Goal: Information Seeking & Learning: Find specific fact

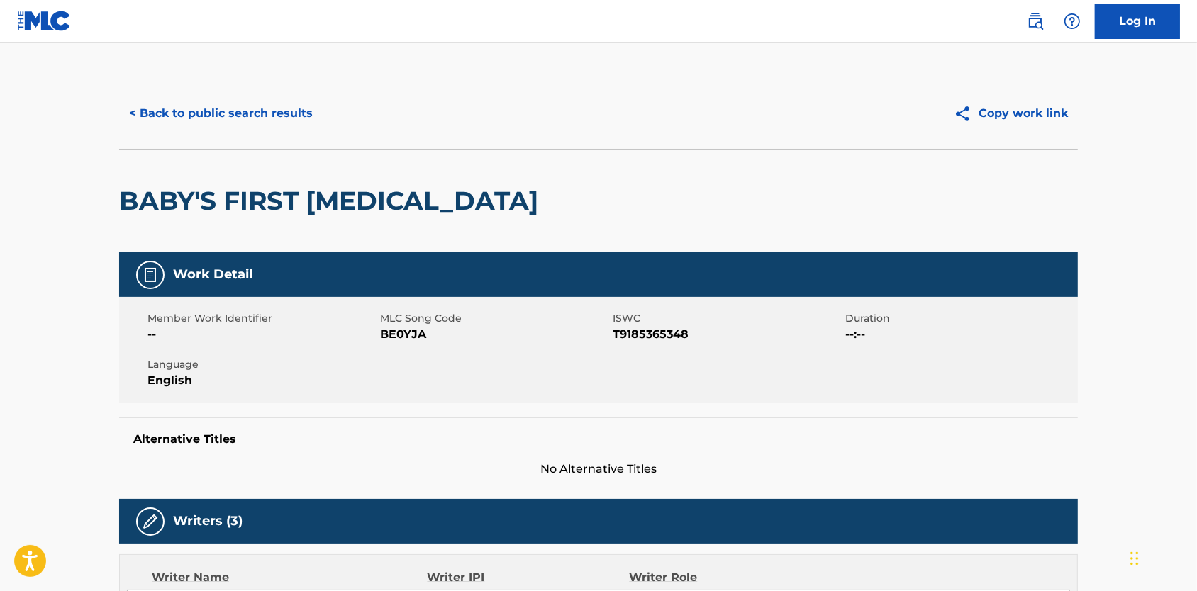
click at [177, 123] on button "< Back to public search results" at bounding box center [220, 113] width 203 height 35
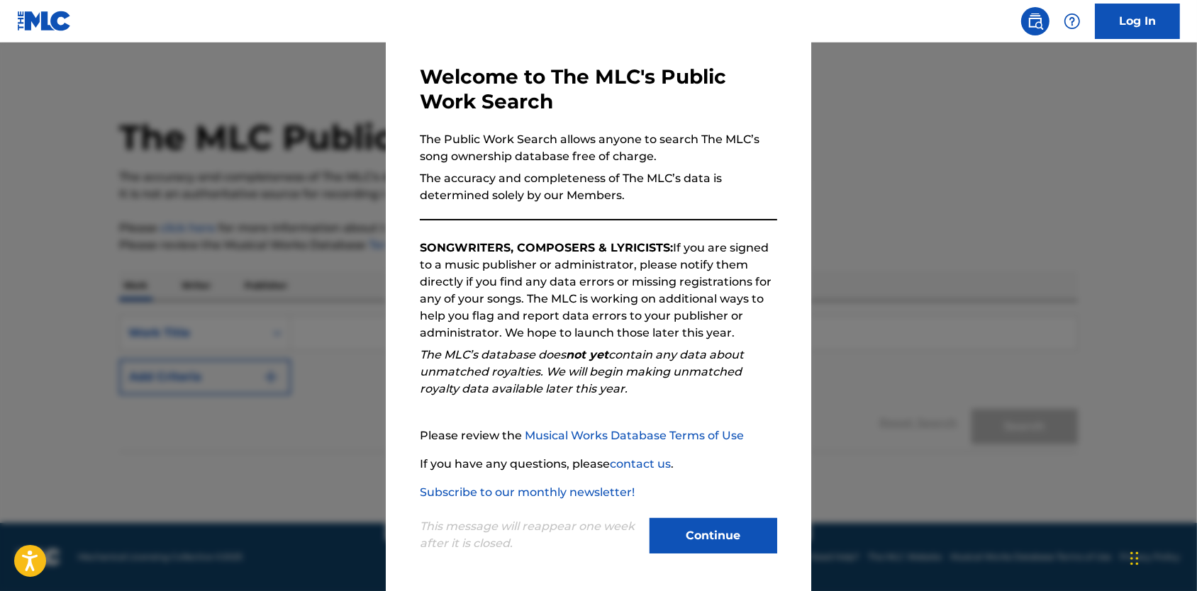
scroll to position [67, 0]
click at [705, 545] on button "Continue" at bounding box center [713, 535] width 128 height 35
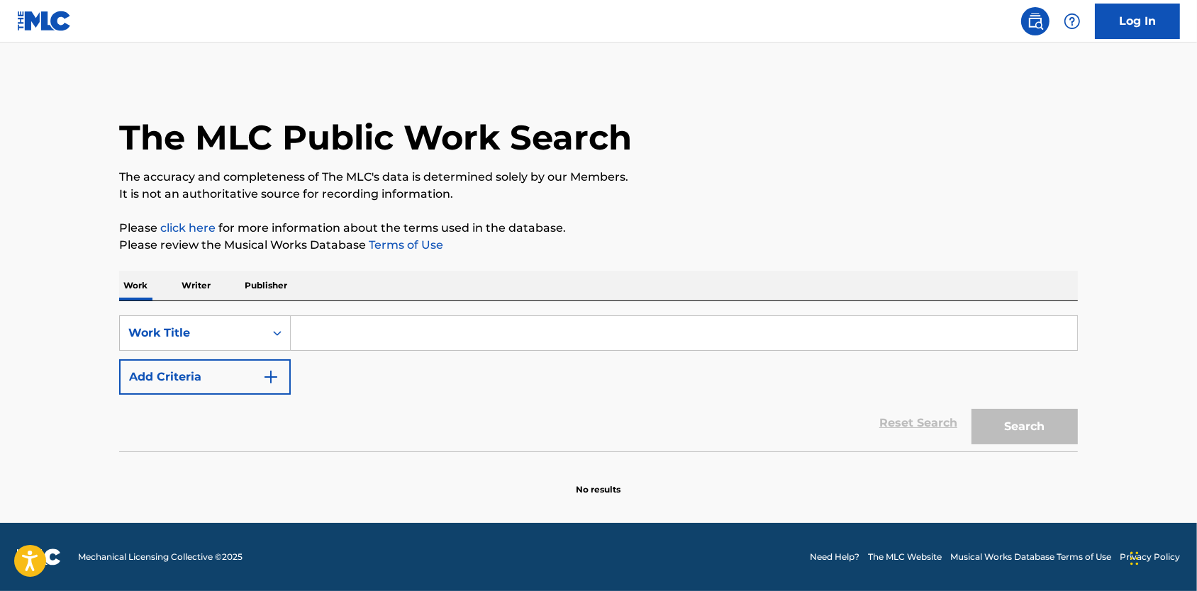
click at [251, 301] on p "Publisher" at bounding box center [265, 286] width 51 height 30
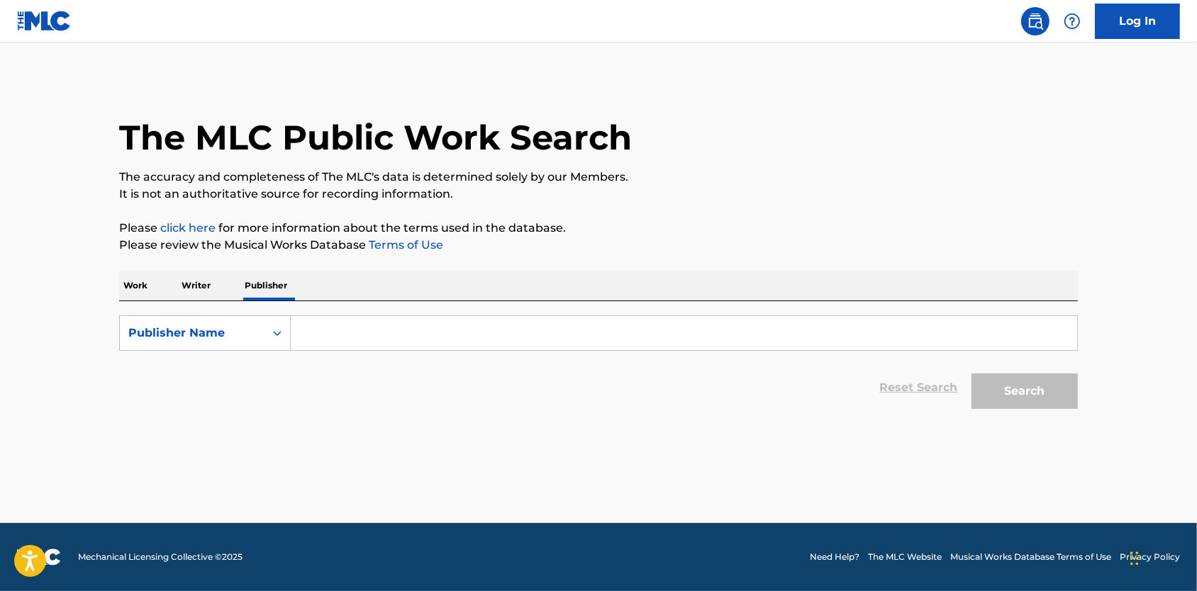
click at [333, 366] on form "SearchWithCriteriafbbe7dbd-fd4d-4734-9d0d-7f3cb11defce Publisher Name Reset Sea…" at bounding box center [598, 366] width 959 height 101
click at [333, 350] on input "Search Form" at bounding box center [684, 333] width 786 height 34
paste input "GEESIFER PUBLISHING"
click at [1049, 404] on button "Search" at bounding box center [1024, 391] width 106 height 35
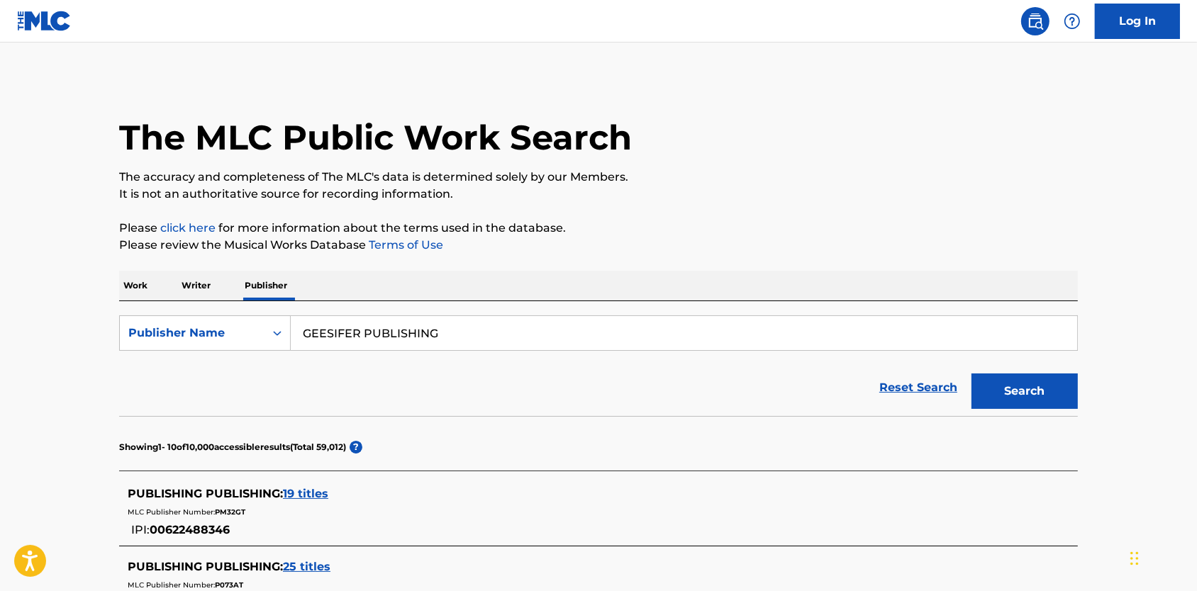
click at [372, 349] on input "GEESIFER PUBLISHING" at bounding box center [684, 333] width 786 height 34
type input "GEESIFER"
click at [1049, 404] on button "Search" at bounding box center [1024, 391] width 106 height 35
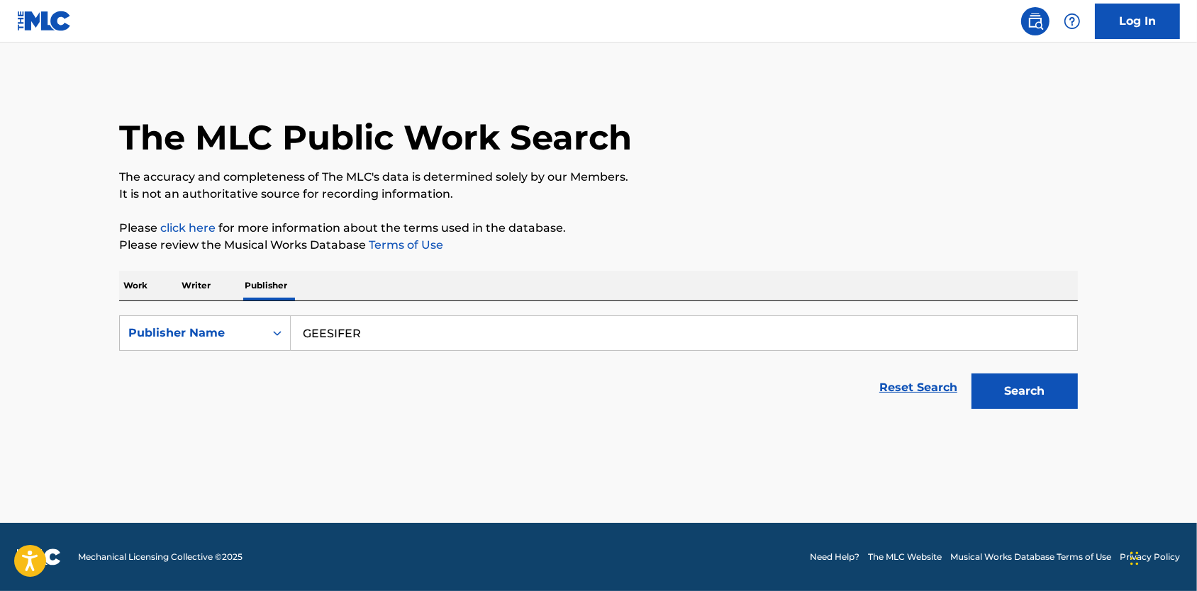
click at [1064, 408] on button "Search" at bounding box center [1024, 391] width 106 height 35
click at [177, 296] on p "Writer" at bounding box center [196, 286] width 38 height 30
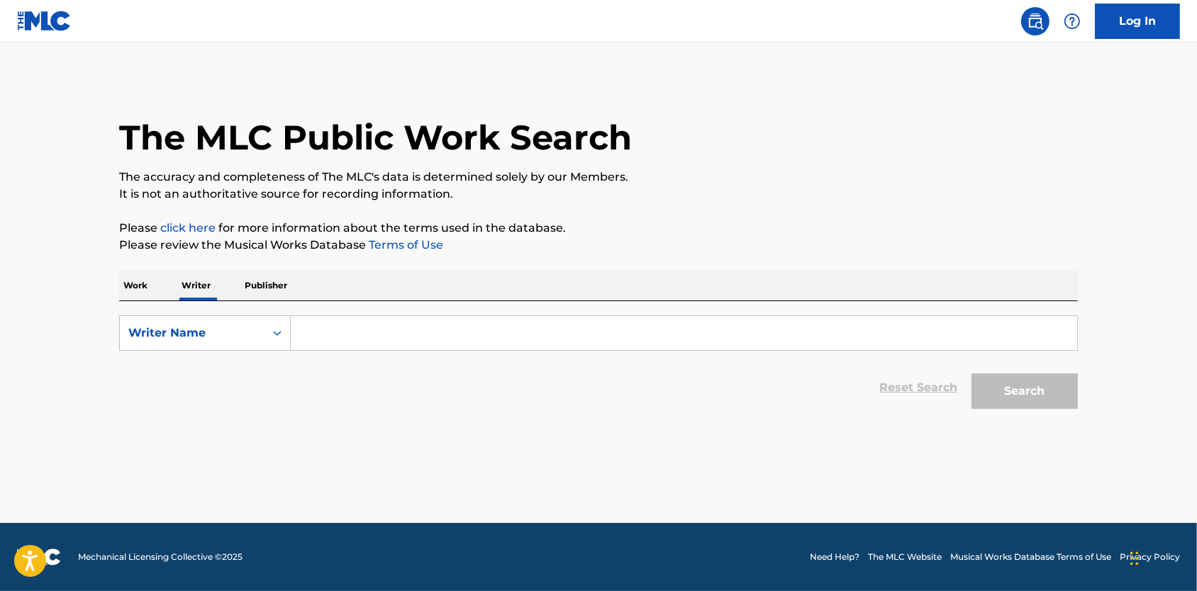
click at [119, 301] on p "Work" at bounding box center [135, 286] width 33 height 30
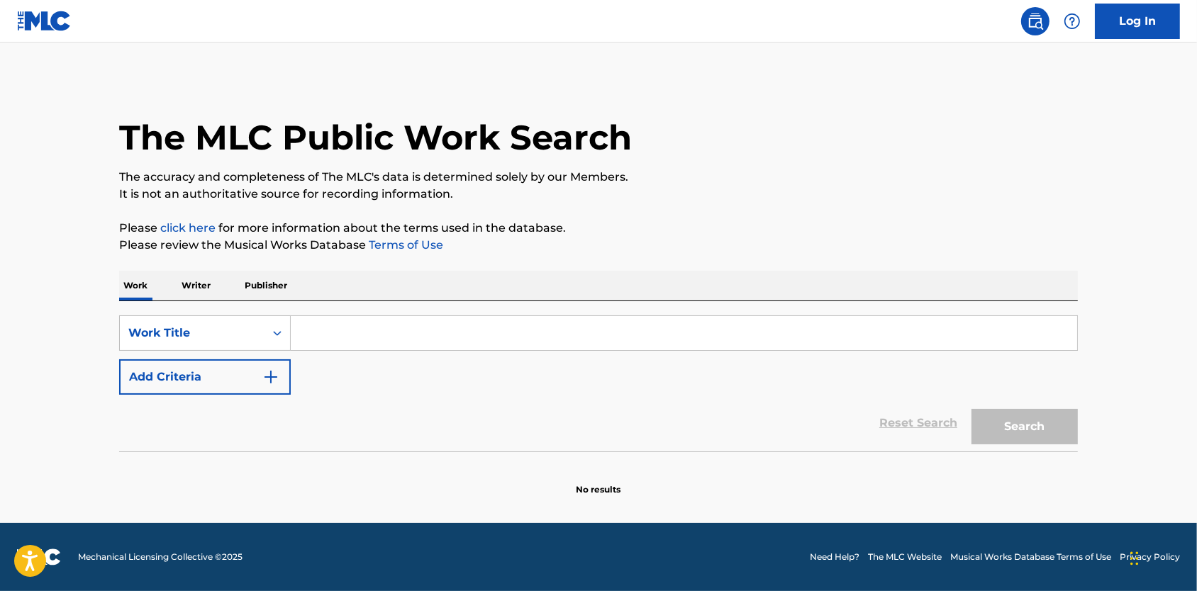
click at [371, 350] on input "Search Form" at bounding box center [684, 333] width 786 height 34
click at [464, 297] on div "Work Writer Publisher" at bounding box center [598, 286] width 959 height 30
click at [1044, 439] on button "Search" at bounding box center [1024, 426] width 106 height 35
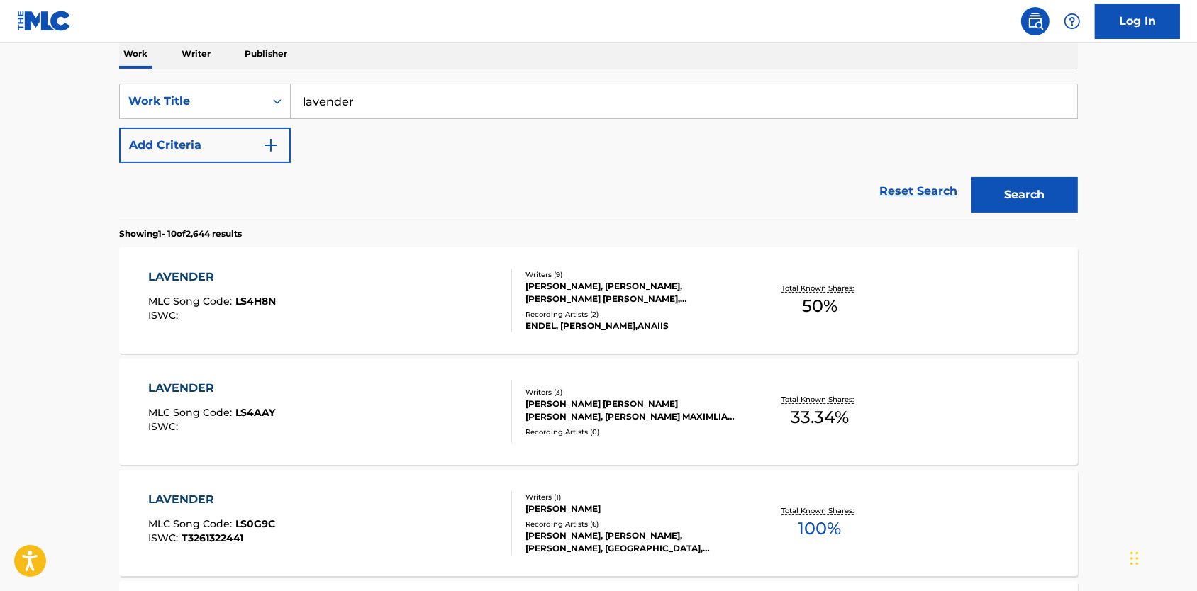
scroll to position [280, 0]
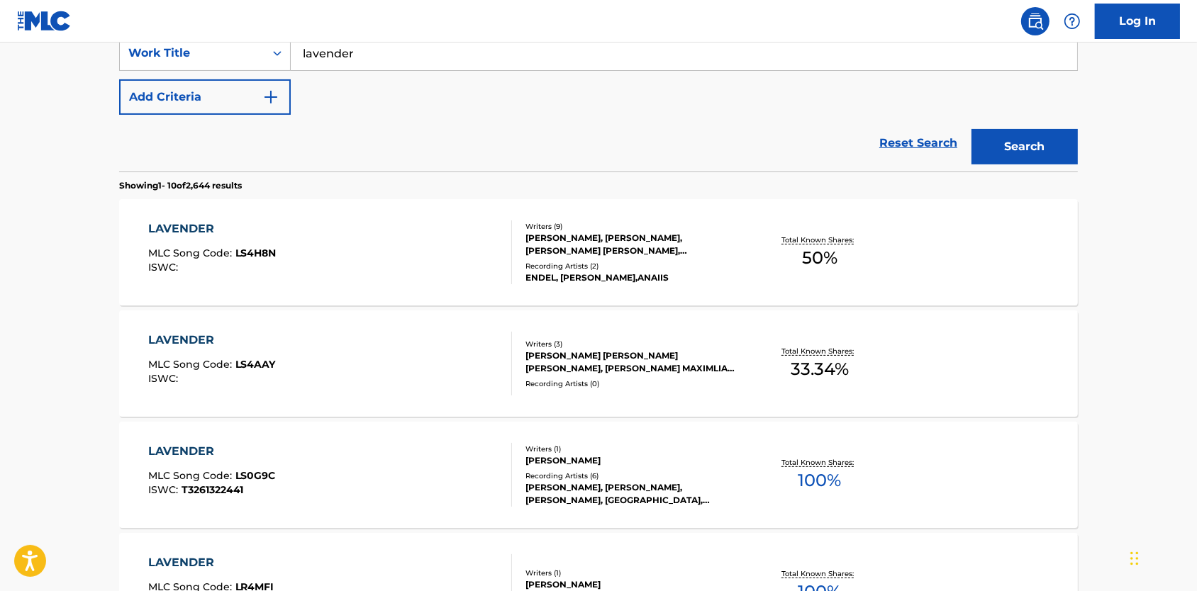
click at [143, 112] on button "Add Criteria" at bounding box center [205, 96] width 172 height 35
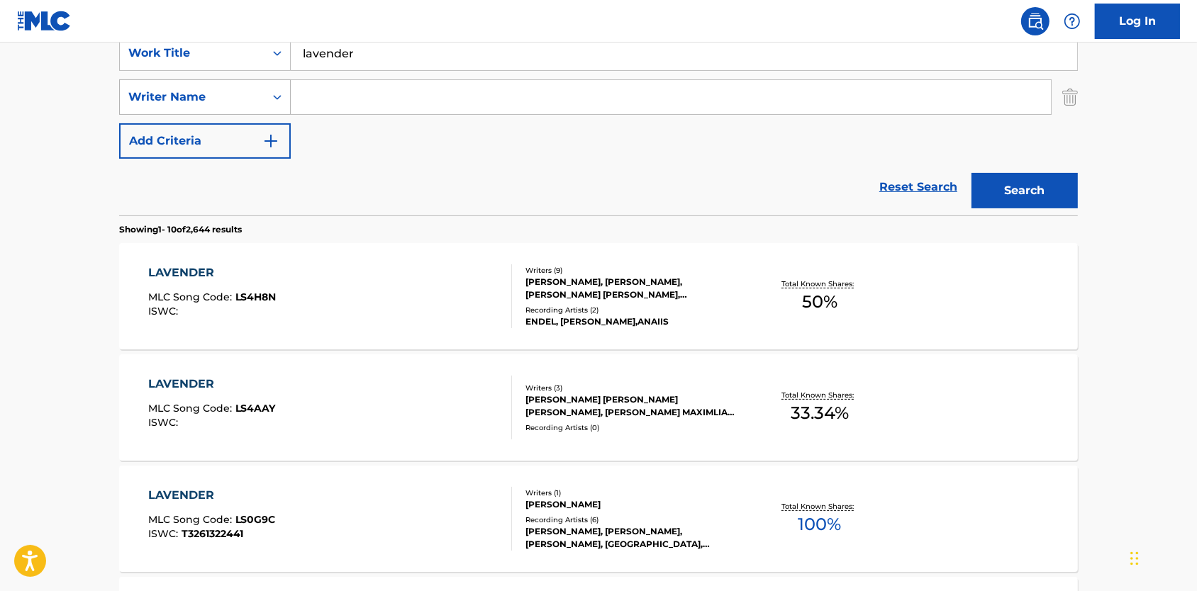
click at [164, 106] on div "Writer Name" at bounding box center [192, 97] width 128 height 17
click at [360, 177] on div "Reset Search Search" at bounding box center [598, 187] width 959 height 57
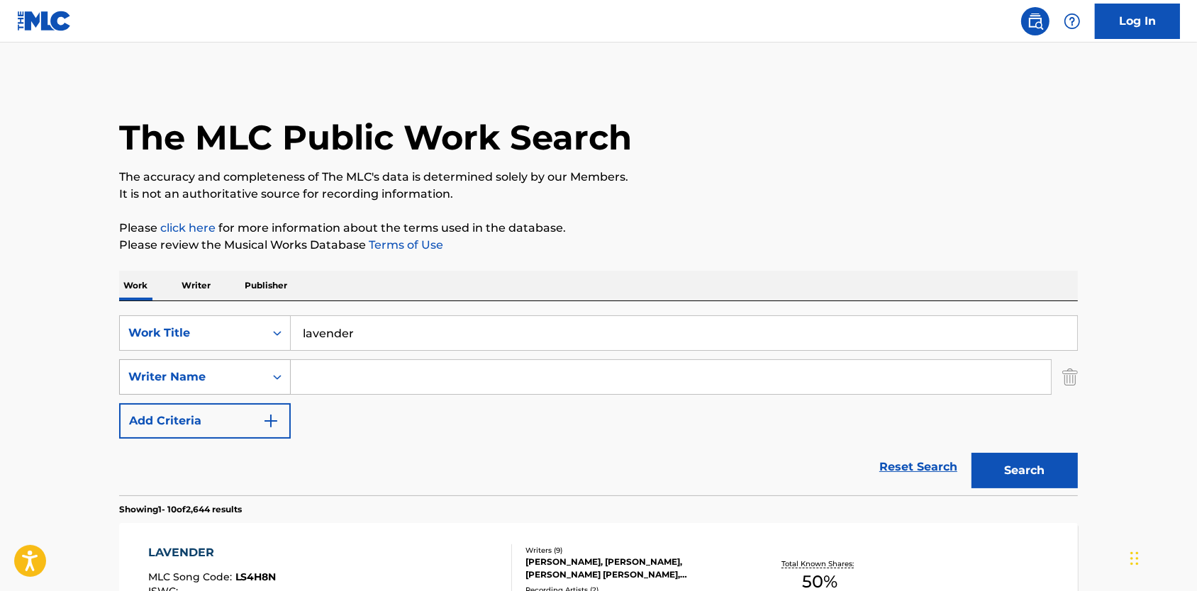
scroll to position [0, 0]
click at [344, 335] on input "lavender" at bounding box center [684, 333] width 786 height 34
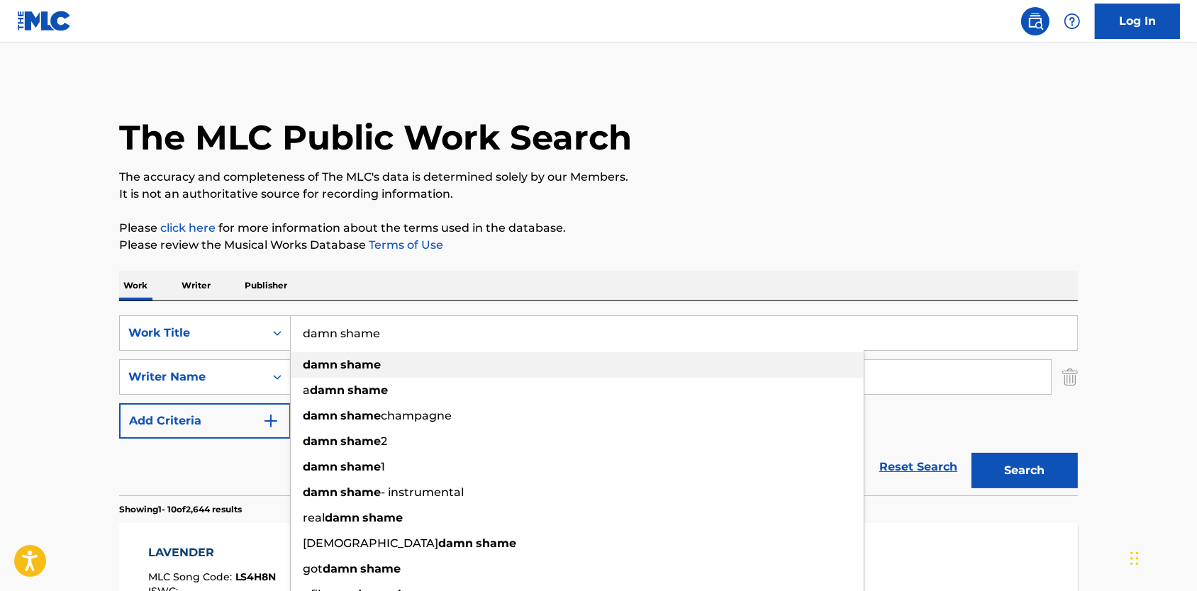
click at [340, 372] on strong "shame" at bounding box center [360, 364] width 40 height 13
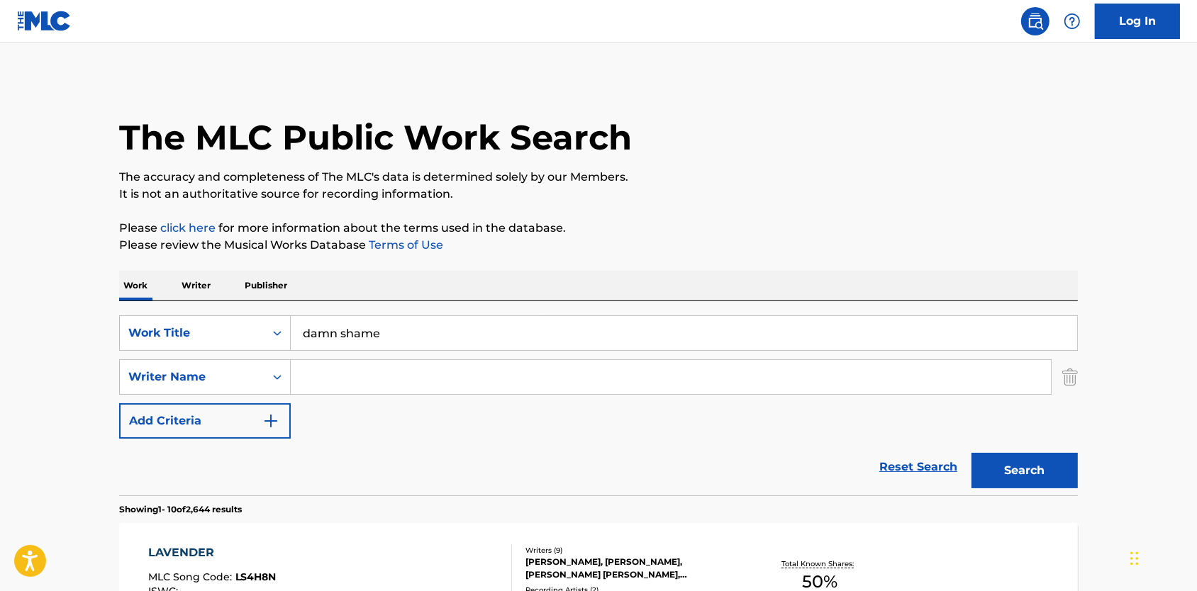
click at [1059, 485] on button "Search" at bounding box center [1024, 470] width 106 height 35
click at [330, 335] on input "damn shame" at bounding box center [684, 333] width 786 height 34
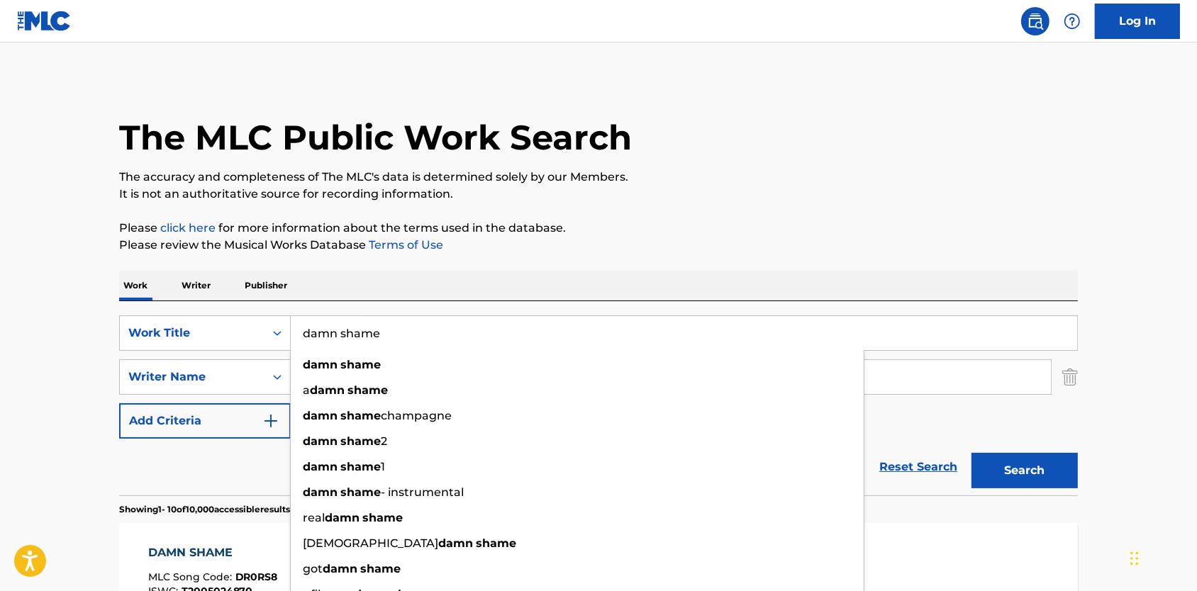
click at [330, 335] on input "damn shame" at bounding box center [684, 333] width 786 height 34
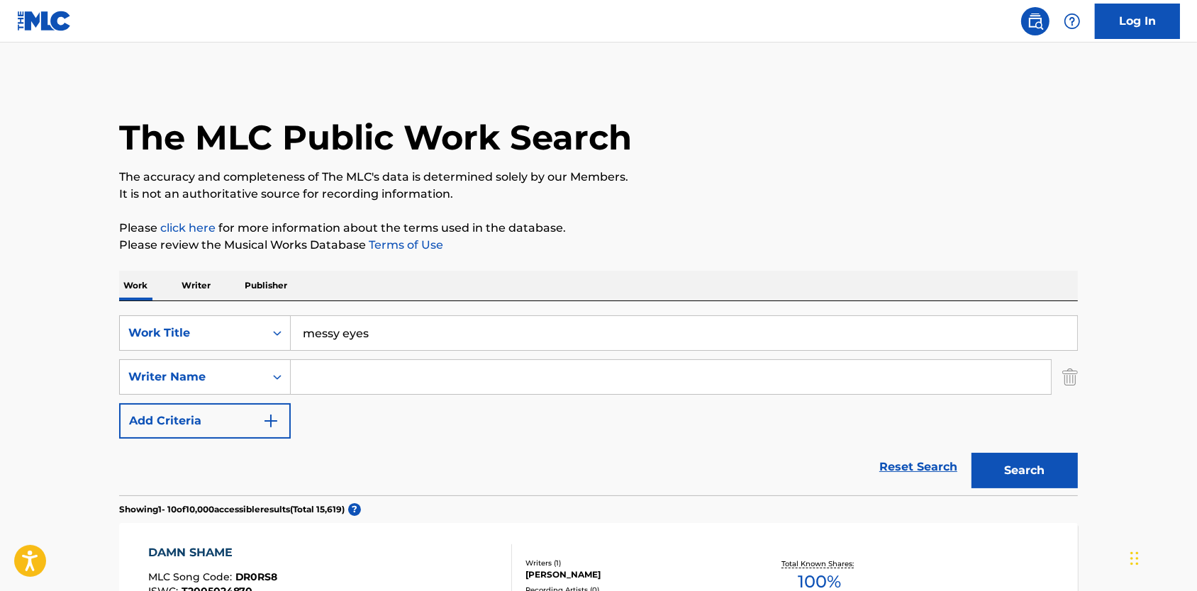
type input "messy eyes"
click at [1043, 484] on button "Search" at bounding box center [1024, 470] width 106 height 35
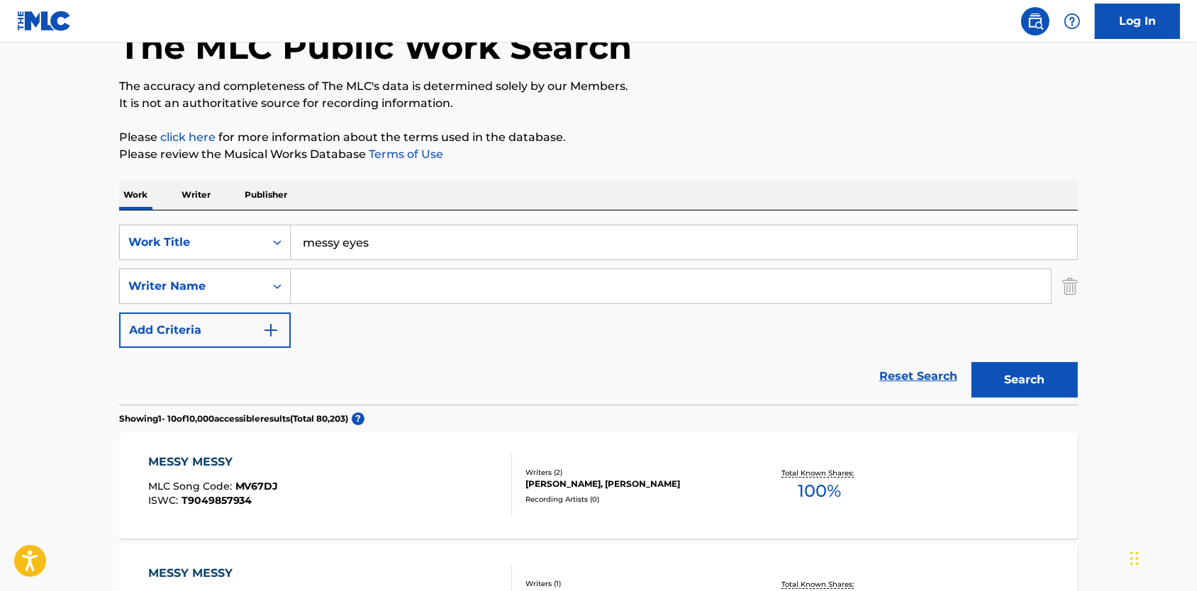
scroll to position [27, 0]
